Goal: Check status: Check status

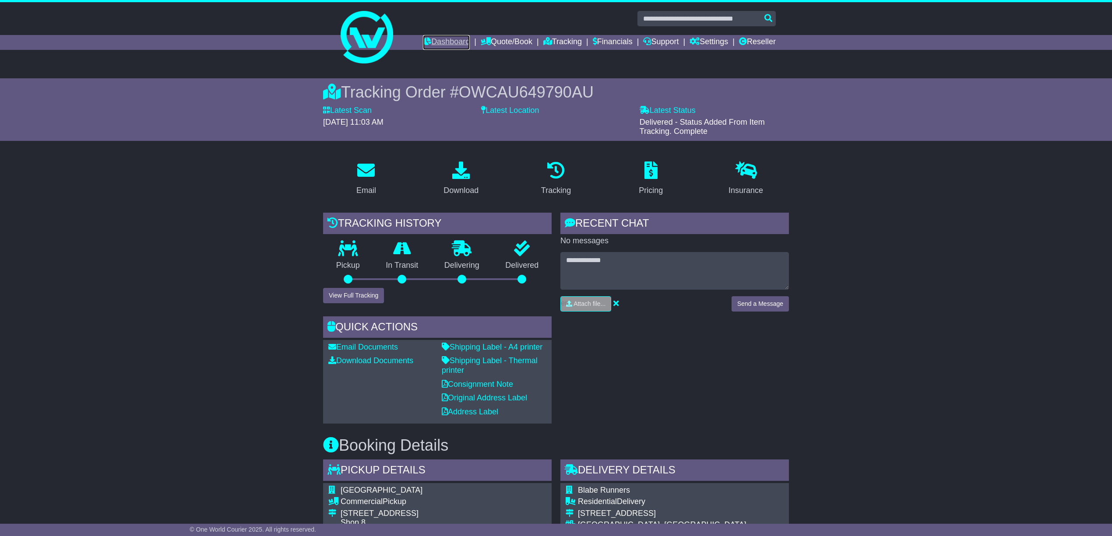
click at [428, 39] on link "Dashboard" at bounding box center [446, 42] width 47 height 15
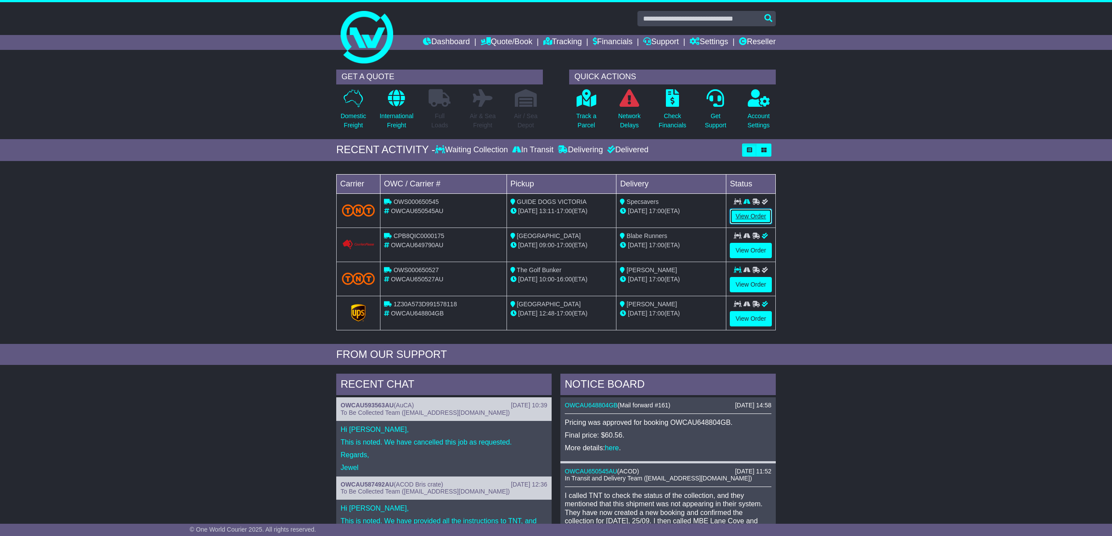
click at [746, 215] on link "View Order" at bounding box center [751, 216] width 42 height 15
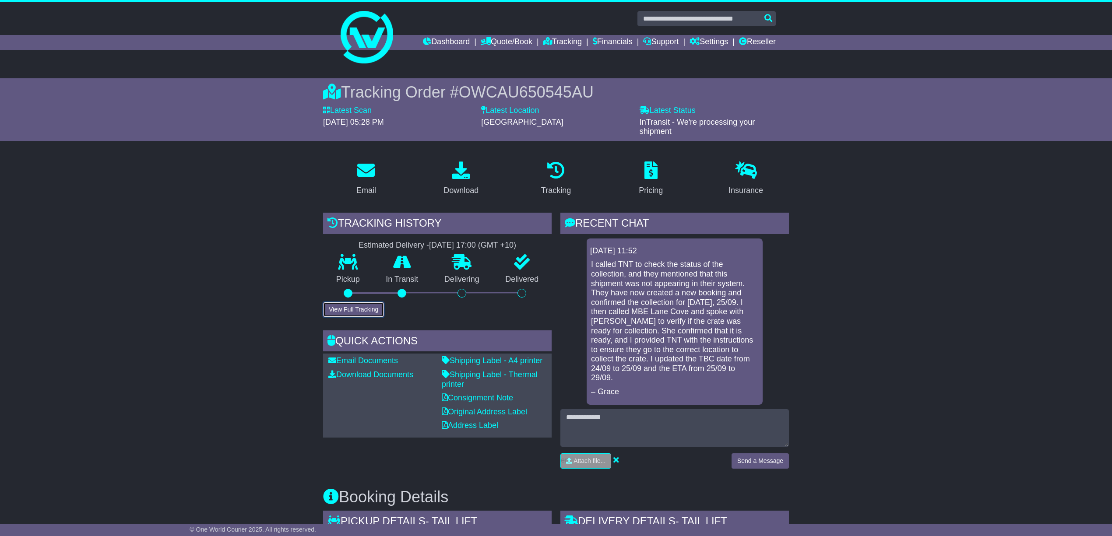
click at [347, 306] on button "View Full Tracking" at bounding box center [353, 309] width 61 height 15
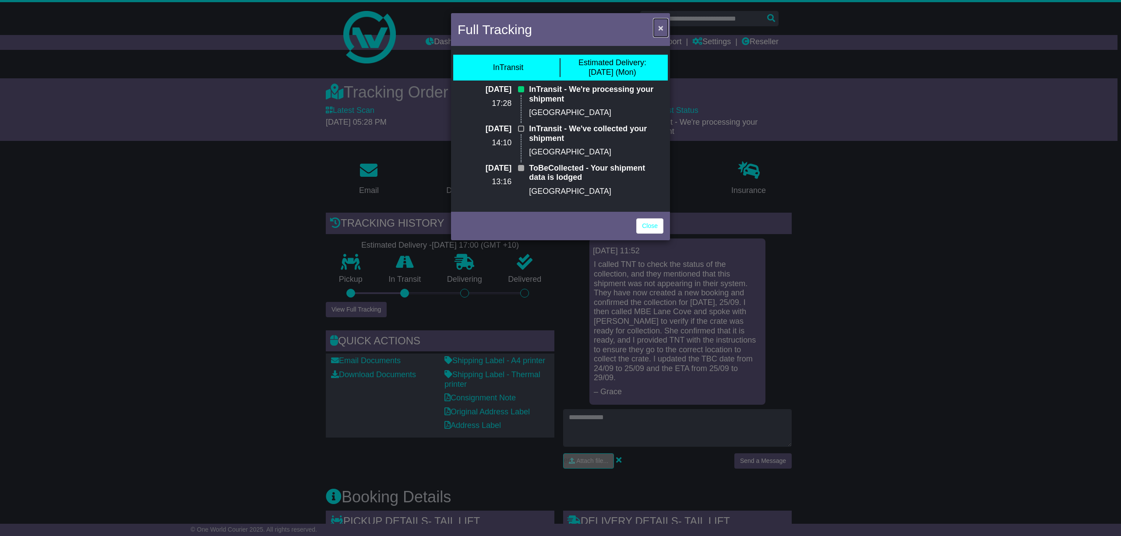
click at [661, 26] on span "×" at bounding box center [660, 28] width 5 height 10
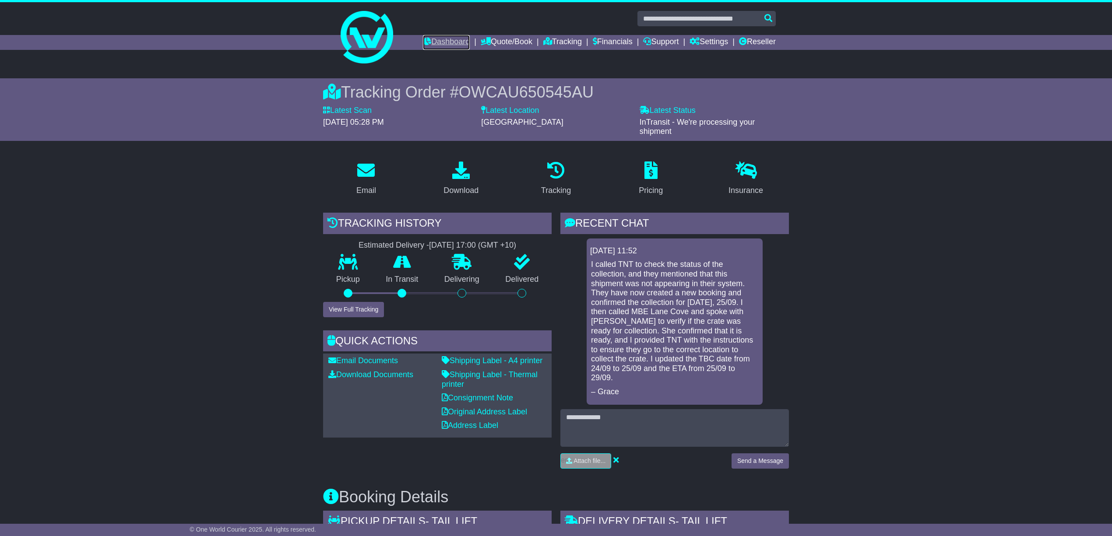
click at [435, 37] on link "Dashboard" at bounding box center [446, 42] width 47 height 15
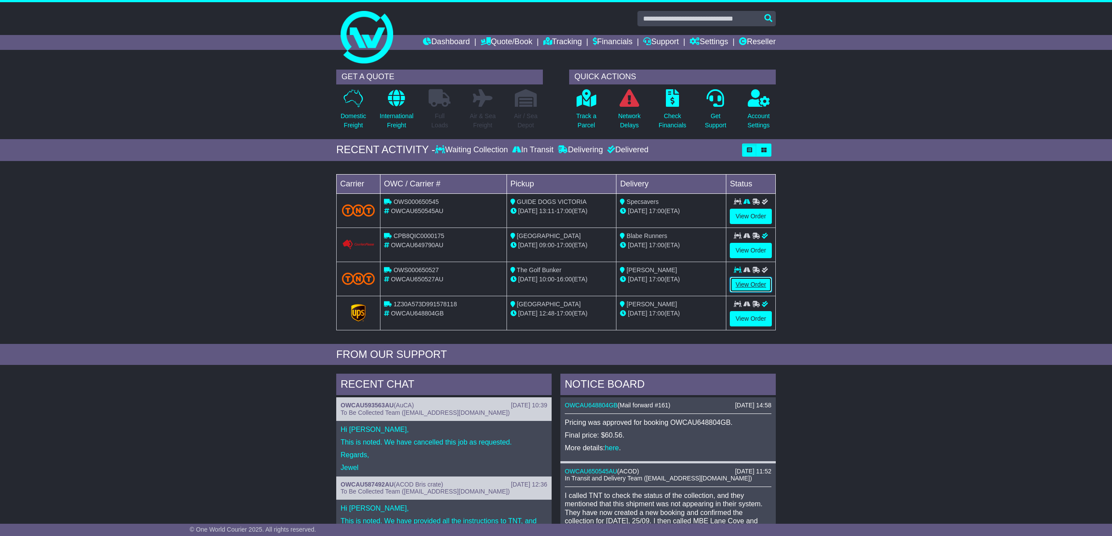
click at [751, 283] on link "View Order" at bounding box center [751, 284] width 42 height 15
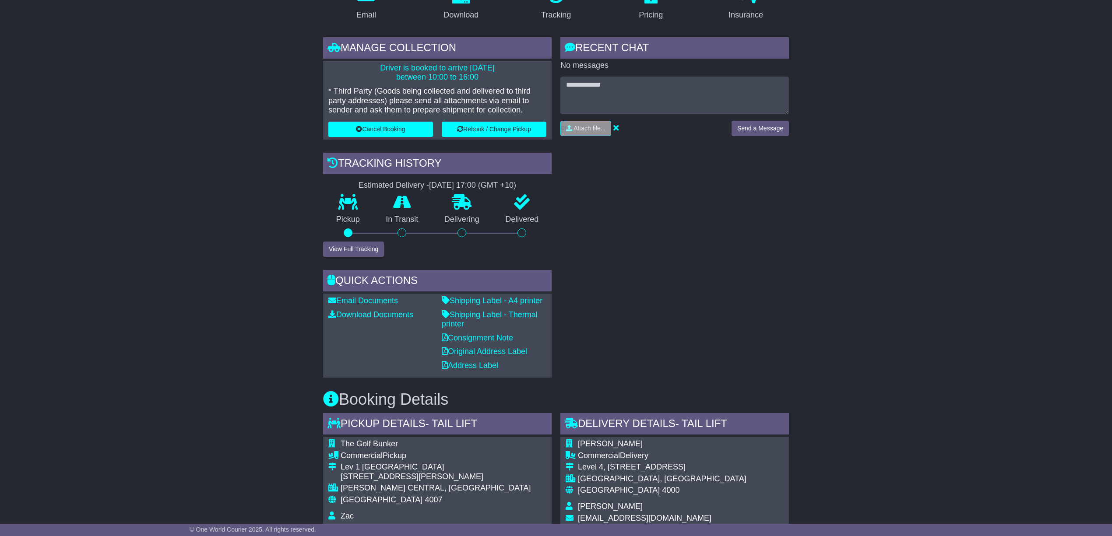
scroll to position [175, 0]
click at [340, 246] on button "View Full Tracking" at bounding box center [353, 249] width 61 height 15
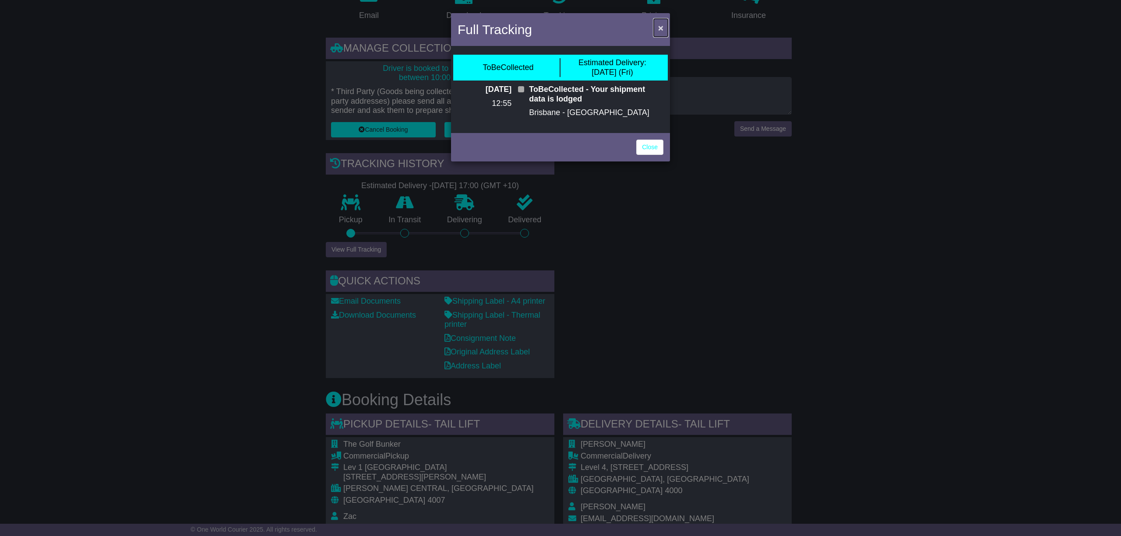
click at [659, 25] on span "×" at bounding box center [660, 28] width 5 height 10
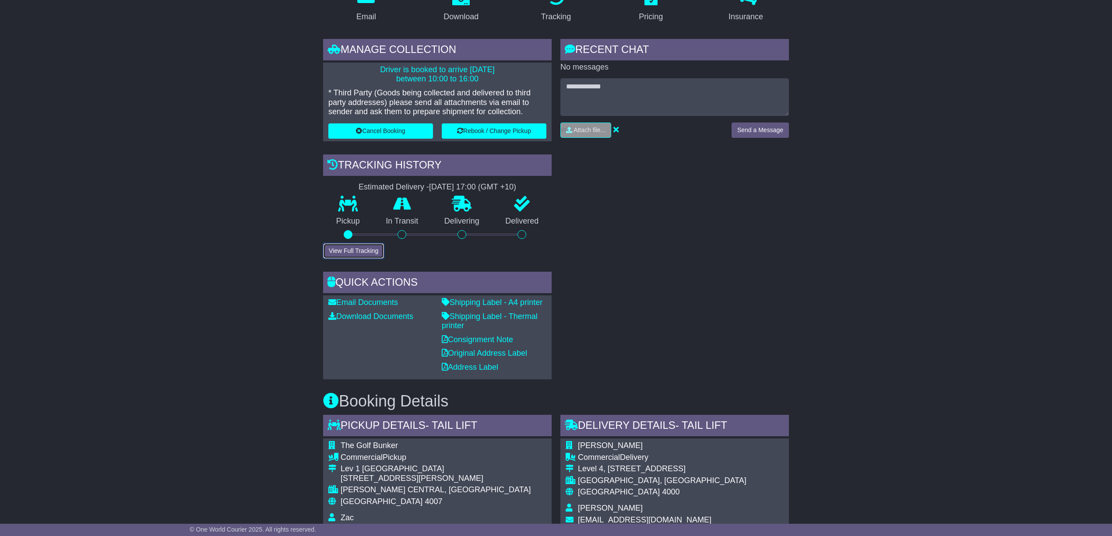
scroll to position [120, 0]
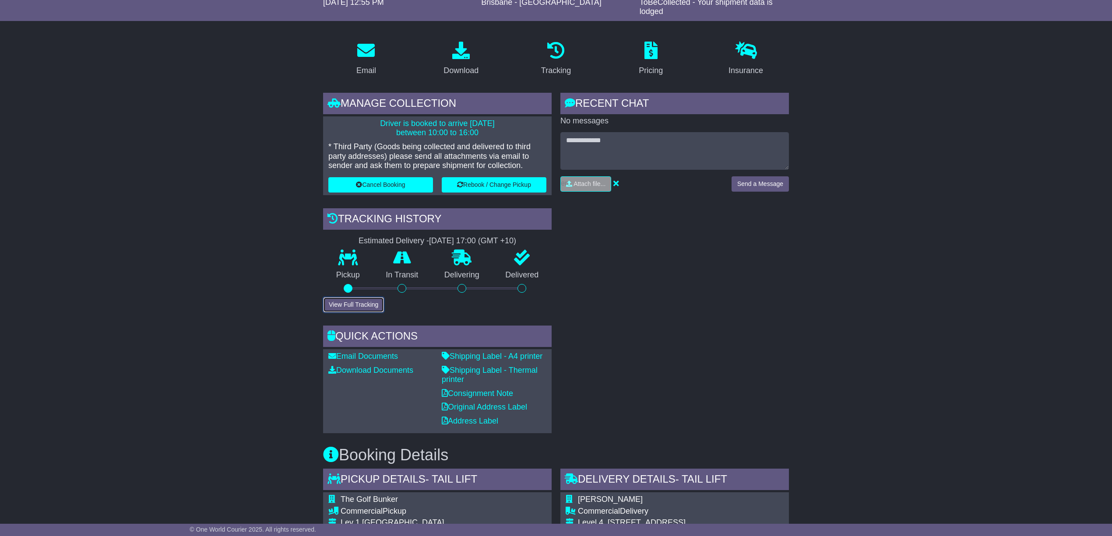
click at [349, 303] on button "View Full Tracking" at bounding box center [353, 304] width 61 height 15
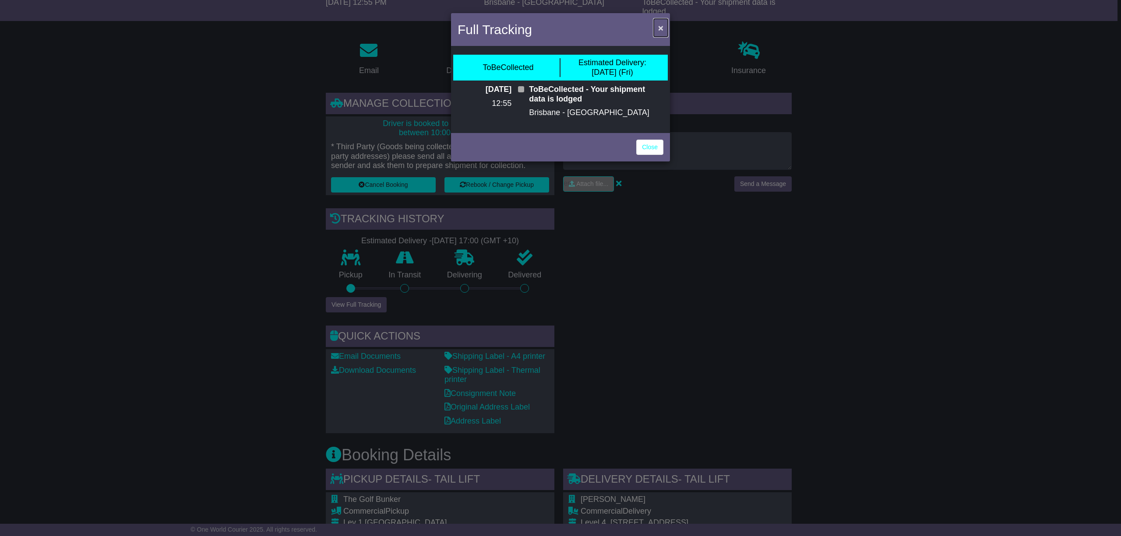
click at [659, 27] on span "×" at bounding box center [660, 28] width 5 height 10
